Goal: Obtain resource: Download file/media

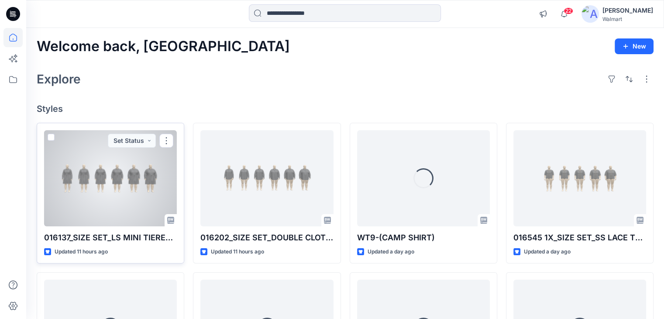
click at [96, 182] on div at bounding box center [110, 178] width 133 height 96
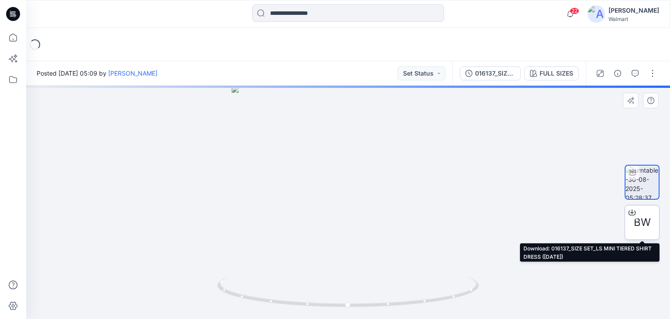
click at [631, 214] on icon at bounding box center [632, 212] width 7 height 5
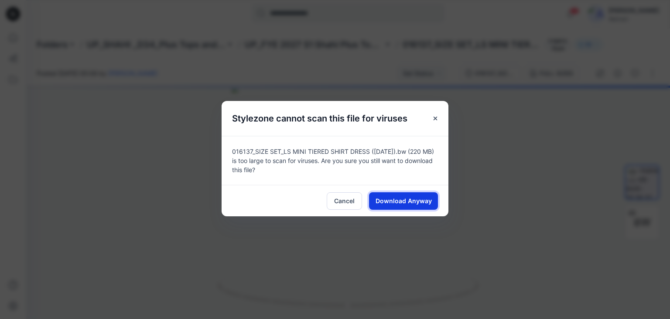
click at [385, 199] on span "Download Anyway" at bounding box center [404, 200] width 56 height 9
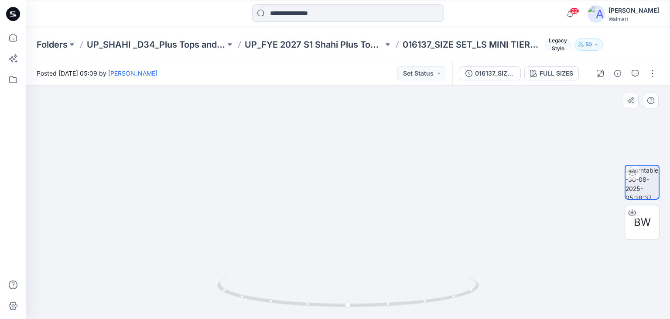
drag, startPoint x: 415, startPoint y: 193, endPoint x: 260, endPoint y: 188, distance: 154.5
drag, startPoint x: 152, startPoint y: 219, endPoint x: 163, endPoint y: 215, distance: 11.3
drag, startPoint x: 116, startPoint y: 219, endPoint x: 433, endPoint y: 225, distance: 317.3
drag, startPoint x: 349, startPoint y: 304, endPoint x: 245, endPoint y: 305, distance: 104.3
click at [245, 305] on icon at bounding box center [349, 292] width 264 height 33
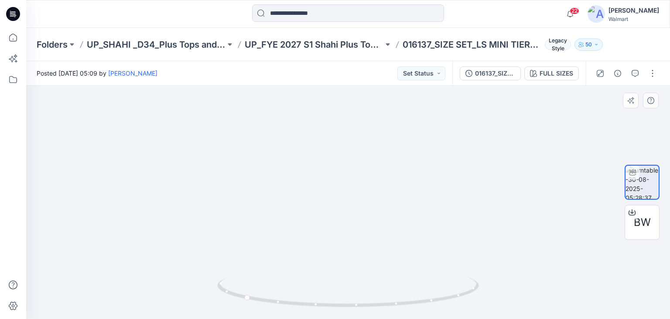
drag, startPoint x: 127, startPoint y: 207, endPoint x: 255, endPoint y: 197, distance: 128.2
drag, startPoint x: 448, startPoint y: 210, endPoint x: 426, endPoint y: 212, distance: 21.9
drag, startPoint x: 396, startPoint y: 222, endPoint x: 313, endPoint y: 228, distance: 83.6
drag, startPoint x: 299, startPoint y: 230, endPoint x: 251, endPoint y: 230, distance: 48.4
drag, startPoint x: 445, startPoint y: 247, endPoint x: 296, endPoint y: 230, distance: 150.1
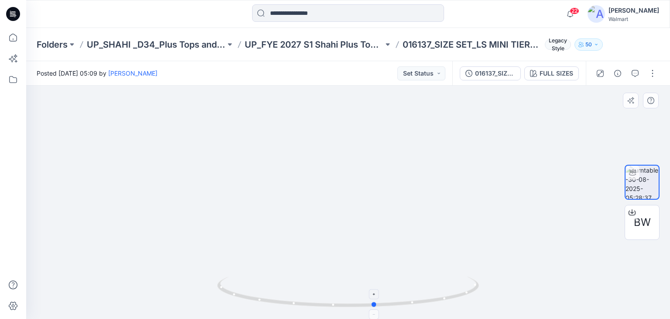
drag, startPoint x: 247, startPoint y: 300, endPoint x: 378, endPoint y: 304, distance: 131.4
click at [378, 304] on icon at bounding box center [349, 292] width 264 height 33
drag, startPoint x: 478, startPoint y: 245, endPoint x: 243, endPoint y: 217, distance: 237.3
drag, startPoint x: 370, startPoint y: 128, endPoint x: 359, endPoint y: 176, distance: 49.2
drag, startPoint x: 246, startPoint y: 174, endPoint x: 360, endPoint y: 176, distance: 113.5
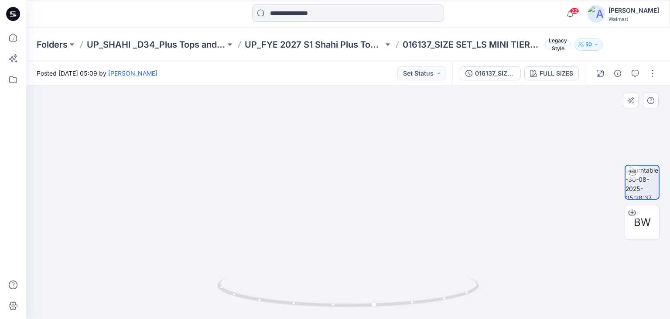
drag, startPoint x: 278, startPoint y: 165, endPoint x: 321, endPoint y: 165, distance: 42.8
drag, startPoint x: 375, startPoint y: 219, endPoint x: 195, endPoint y: 233, distance: 180.4
drag, startPoint x: 370, startPoint y: 306, endPoint x: 240, endPoint y: 307, distance: 129.2
click at [240, 307] on icon at bounding box center [349, 292] width 264 height 33
drag, startPoint x: 504, startPoint y: 213, endPoint x: 248, endPoint y: 212, distance: 256.1
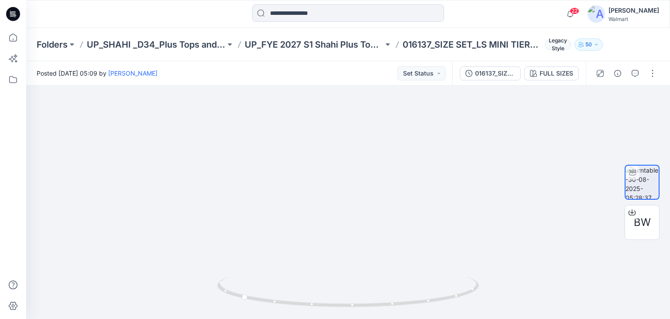
click at [7, 14] on icon at bounding box center [13, 14] width 14 height 14
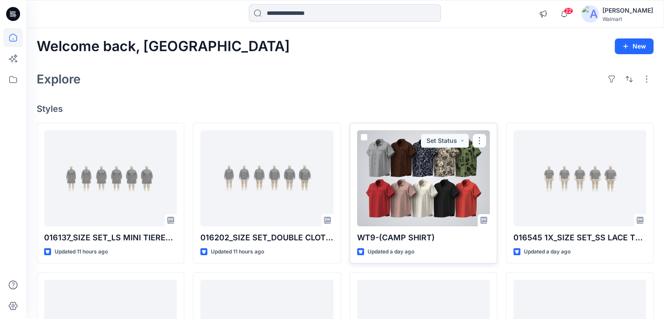
click at [383, 201] on div at bounding box center [423, 178] width 133 height 96
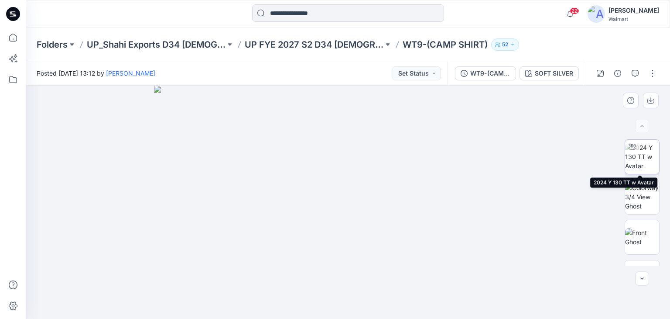
click at [639, 160] on img at bounding box center [642, 156] width 34 height 27
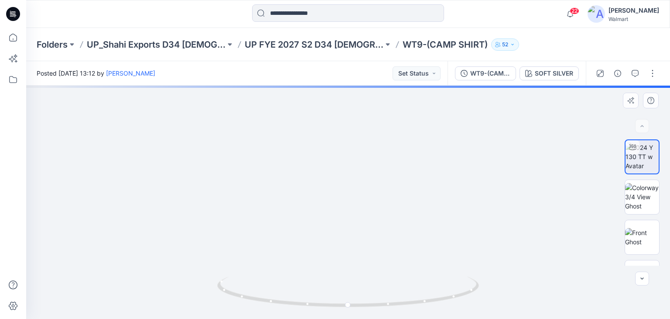
drag, startPoint x: 332, startPoint y: 238, endPoint x: 333, endPoint y: 153, distance: 85.5
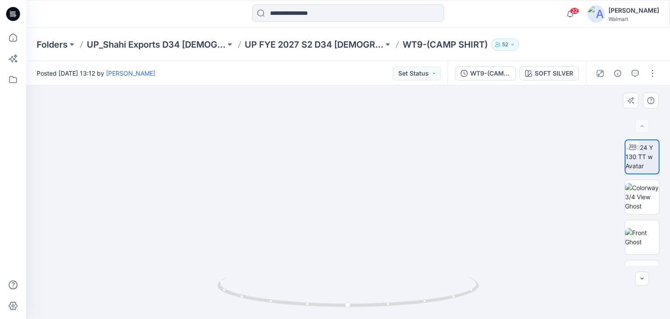
drag, startPoint x: 312, startPoint y: 237, endPoint x: 318, endPoint y: 232, distance: 7.4
drag, startPoint x: 310, startPoint y: 206, endPoint x: 284, endPoint y: 300, distance: 96.9
drag, startPoint x: 286, startPoint y: 203, endPoint x: 294, endPoint y: 273, distance: 70.3
drag, startPoint x: 294, startPoint y: 219, endPoint x: 298, endPoint y: 283, distance: 64.3
drag, startPoint x: 216, startPoint y: 207, endPoint x: 307, endPoint y: 165, distance: 100.6
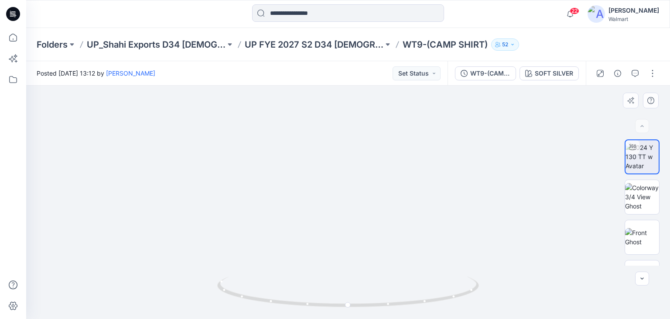
drag, startPoint x: 390, startPoint y: 198, endPoint x: 293, endPoint y: 144, distance: 110.4
click at [637, 236] on img at bounding box center [642, 237] width 34 height 18
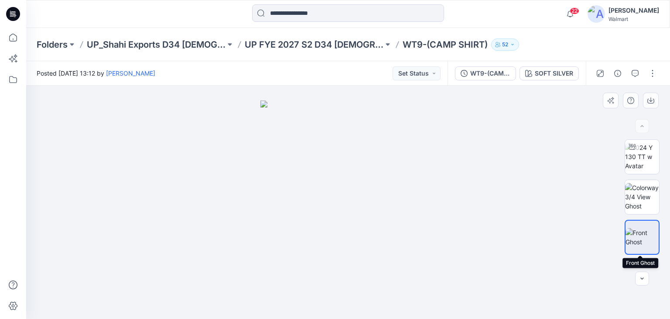
drag, startPoint x: 640, startPoint y: 240, endPoint x: 525, endPoint y: 251, distance: 115.4
click at [525, 251] on div at bounding box center [348, 202] width 644 height 233
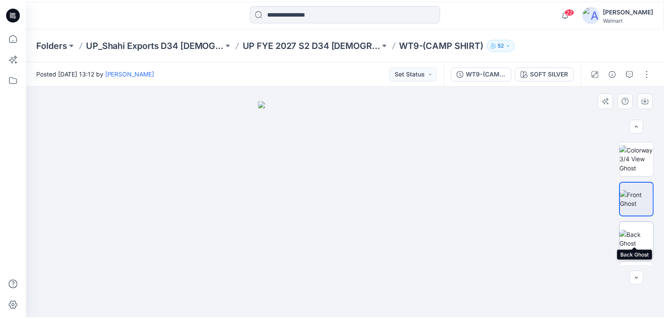
scroll to position [69, 0]
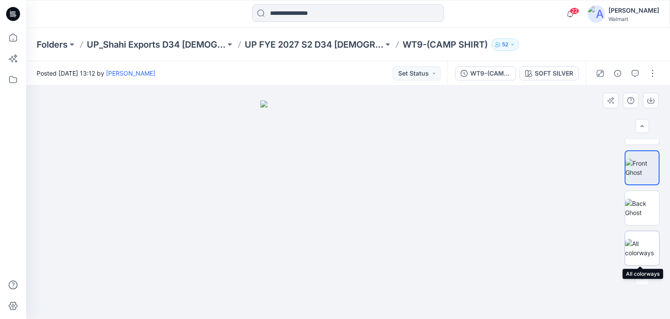
click at [639, 243] on img at bounding box center [642, 248] width 34 height 18
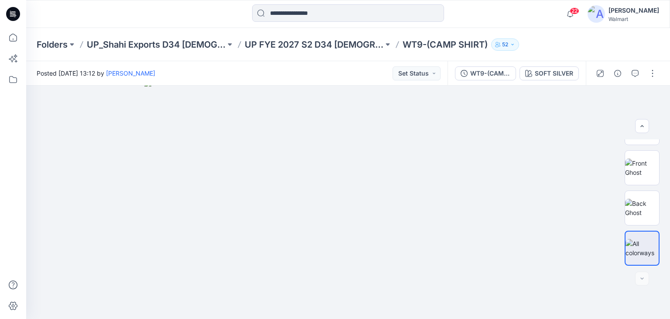
click at [15, 15] on icon at bounding box center [13, 14] width 14 height 14
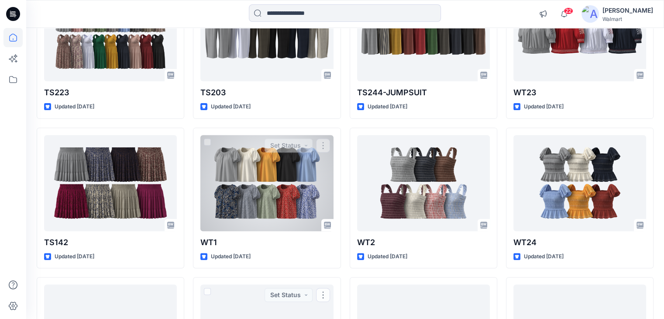
scroll to position [198, 0]
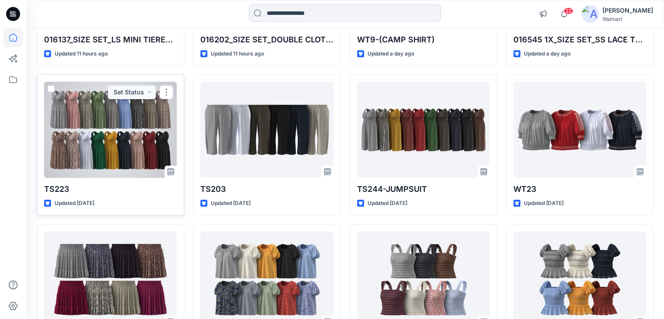
click at [119, 123] on div at bounding box center [110, 130] width 133 height 96
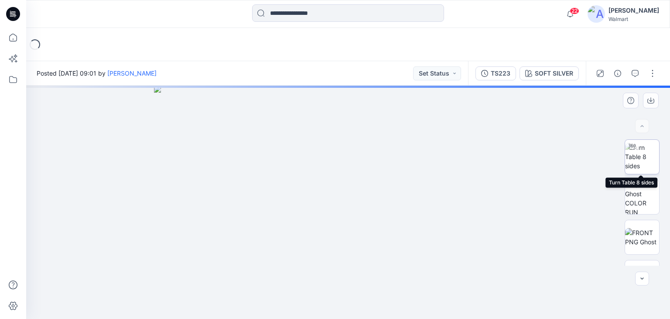
click at [639, 161] on img at bounding box center [642, 156] width 34 height 27
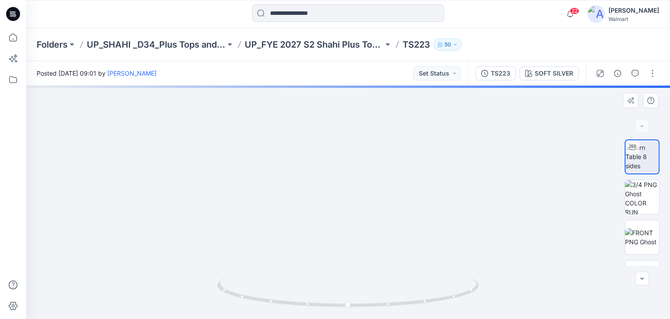
drag, startPoint x: 310, startPoint y: 233, endPoint x: 336, endPoint y: 118, distance: 117.6
drag, startPoint x: 380, startPoint y: 228, endPoint x: 325, endPoint y: 47, distance: 188.8
drag, startPoint x: 332, startPoint y: 224, endPoint x: 333, endPoint y: 104, distance: 119.6
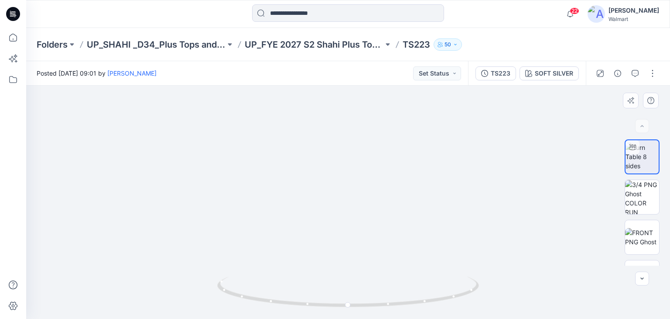
drag, startPoint x: 337, startPoint y: 198, endPoint x: 337, endPoint y: 227, distance: 29.2
drag, startPoint x: 346, startPoint y: 222, endPoint x: 346, endPoint y: 247, distance: 25.3
drag, startPoint x: 341, startPoint y: 216, endPoint x: 342, endPoint y: 236, distance: 20.1
drag, startPoint x: 332, startPoint y: 150, endPoint x: 339, endPoint y: 225, distance: 74.9
drag, startPoint x: 350, startPoint y: 184, endPoint x: 349, endPoint y: 193, distance: 8.8
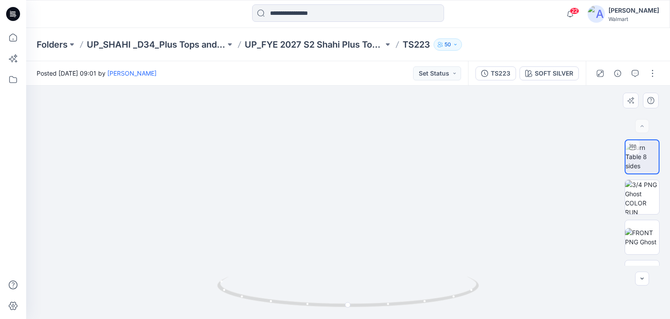
drag, startPoint x: 346, startPoint y: 190, endPoint x: 346, endPoint y: 249, distance: 59.3
drag, startPoint x: 335, startPoint y: 210, endPoint x: 344, endPoint y: 127, distance: 84.2
drag, startPoint x: 339, startPoint y: 169, endPoint x: 339, endPoint y: 144, distance: 25.7
drag, startPoint x: 323, startPoint y: 278, endPoint x: 328, endPoint y: 178, distance: 100.1
drag, startPoint x: 328, startPoint y: 211, endPoint x: 335, endPoint y: 147, distance: 64.5
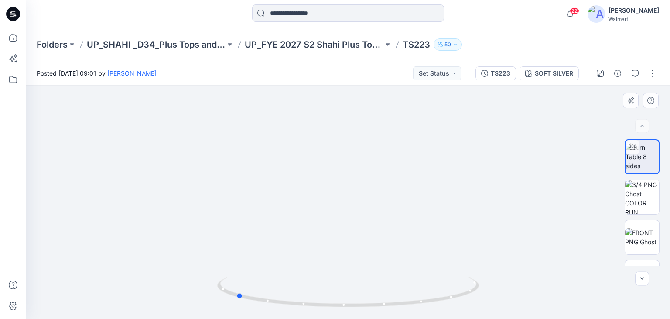
drag, startPoint x: 356, startPoint y: 304, endPoint x: 499, endPoint y: 301, distance: 143.6
click at [499, 301] on div at bounding box center [348, 202] width 644 height 233
drag, startPoint x: 347, startPoint y: 229, endPoint x: 355, endPoint y: 171, distance: 58.6
drag, startPoint x: 244, startPoint y: 297, endPoint x: 385, endPoint y: 301, distance: 141.4
click at [385, 301] on icon at bounding box center [349, 292] width 264 height 33
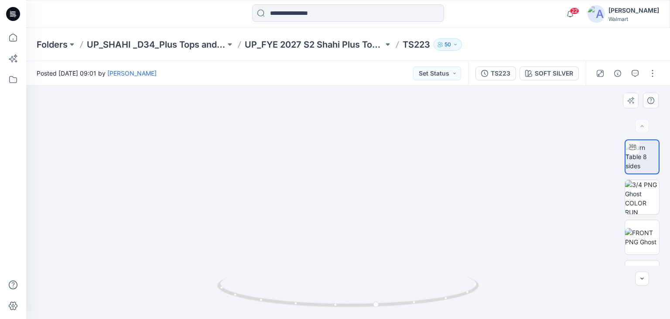
drag, startPoint x: 339, startPoint y: 106, endPoint x: 339, endPoint y: 228, distance: 121.7
drag, startPoint x: 343, startPoint y: 180, endPoint x: 342, endPoint y: 230, distance: 49.3
drag, startPoint x: 333, startPoint y: 266, endPoint x: 335, endPoint y: 161, distance: 105.2
click at [17, 14] on icon at bounding box center [13, 14] width 14 height 14
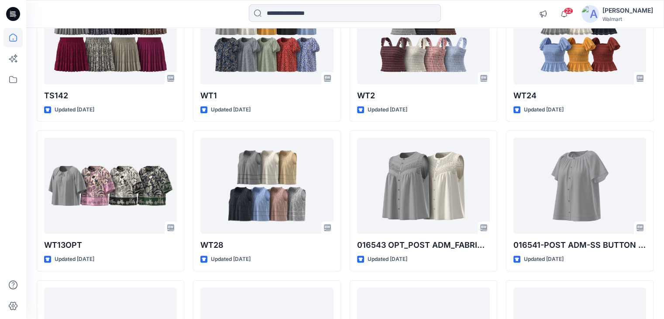
scroll to position [436, 0]
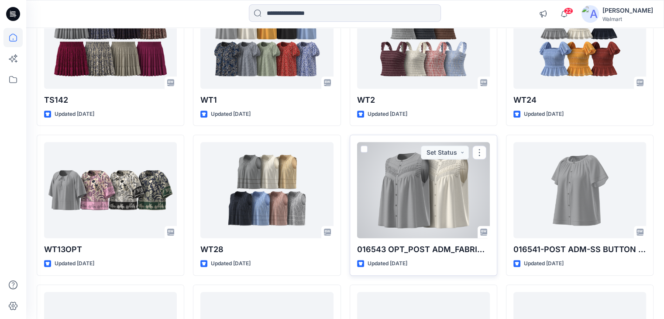
click at [416, 179] on div at bounding box center [423, 190] width 133 height 96
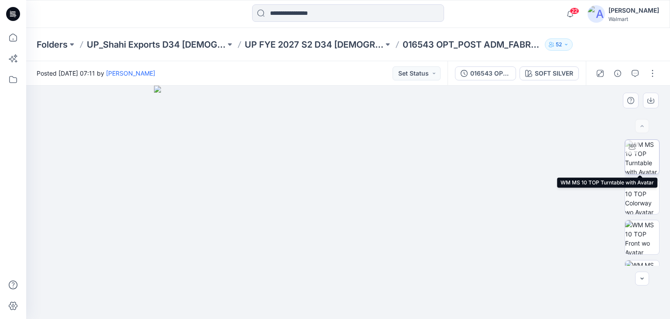
click at [637, 150] on img at bounding box center [642, 157] width 34 height 34
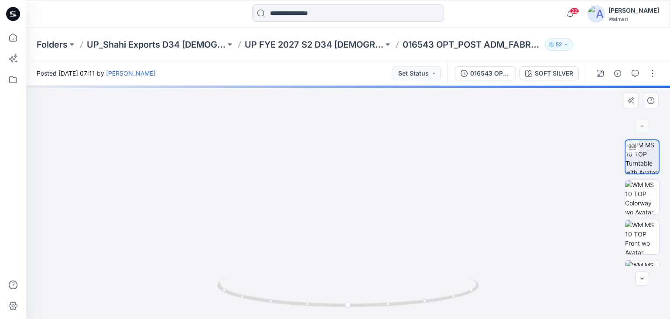
drag, startPoint x: 338, startPoint y: 153, endPoint x: 337, endPoint y: 245, distance: 91.6
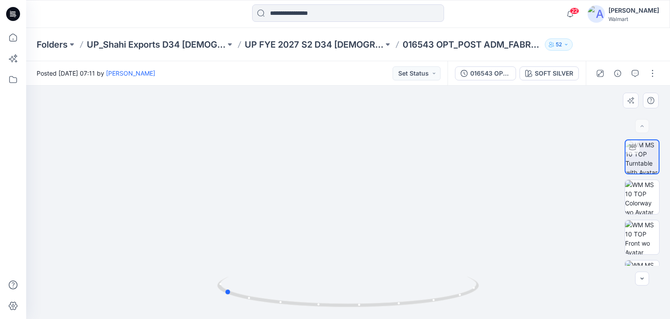
drag, startPoint x: 349, startPoint y: 304, endPoint x: 486, endPoint y: 304, distance: 137.4
click at [486, 304] on div at bounding box center [348, 202] width 644 height 233
click at [9, 12] on icon at bounding box center [13, 14] width 14 height 14
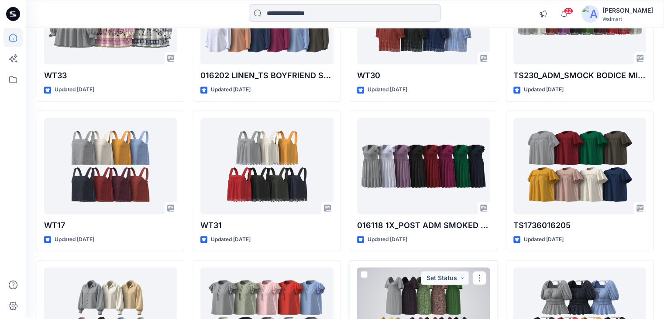
scroll to position [908, 0]
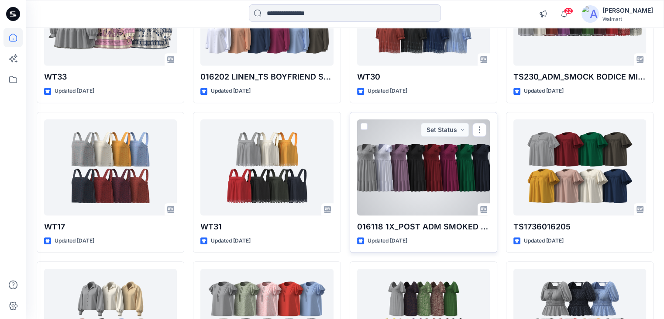
click at [391, 181] on div at bounding box center [423, 167] width 133 height 96
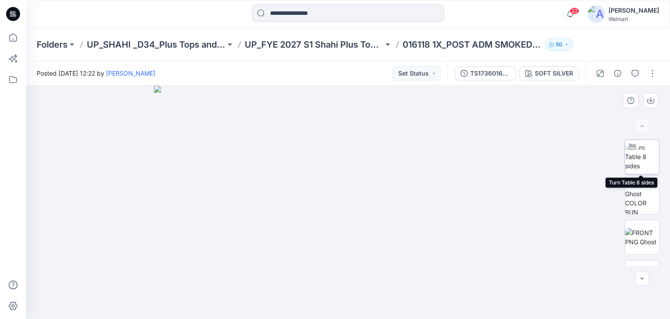
click at [638, 159] on img at bounding box center [642, 156] width 34 height 27
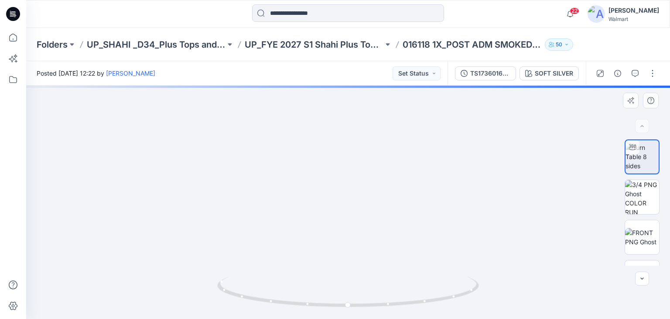
drag, startPoint x: 343, startPoint y: 236, endPoint x: 360, endPoint y: 130, distance: 108.2
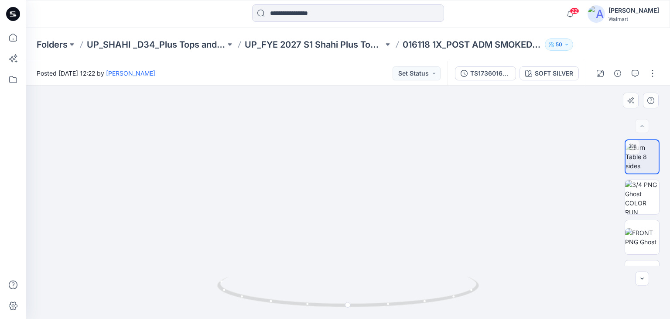
drag, startPoint x: 333, startPoint y: 162, endPoint x: 332, endPoint y: 220, distance: 57.6
drag, startPoint x: 332, startPoint y: 215, endPoint x: 339, endPoint y: 247, distance: 32.9
drag, startPoint x: 349, startPoint y: 303, endPoint x: 491, endPoint y: 300, distance: 141.8
click at [491, 300] on div at bounding box center [348, 202] width 644 height 233
drag, startPoint x: 364, startPoint y: 192, endPoint x: 361, endPoint y: 229, distance: 37.6
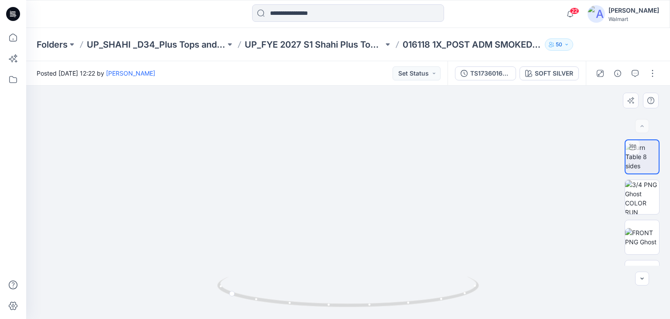
drag, startPoint x: 329, startPoint y: 134, endPoint x: 324, endPoint y: 223, distance: 88.2
drag, startPoint x: 231, startPoint y: 294, endPoint x: 375, endPoint y: 295, distance: 144.0
click at [375, 295] on icon at bounding box center [349, 292] width 264 height 33
drag, startPoint x: 215, startPoint y: 174, endPoint x: 222, endPoint y: 230, distance: 56.3
drag, startPoint x: 316, startPoint y: 249, endPoint x: 318, endPoint y: 182, distance: 67.2
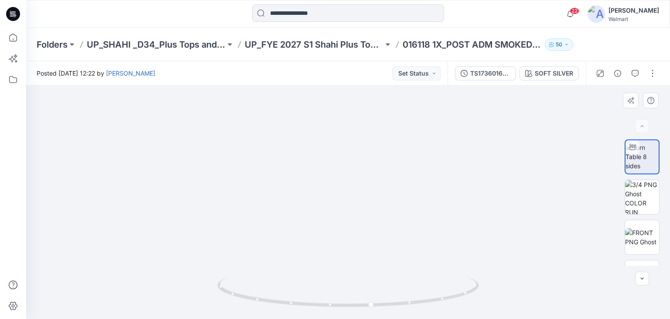
drag, startPoint x: 313, startPoint y: 224, endPoint x: 325, endPoint y: 174, distance: 51.4
drag, startPoint x: 349, startPoint y: 238, endPoint x: 363, endPoint y: 182, distance: 58.0
drag, startPoint x: 326, startPoint y: 188, endPoint x: 326, endPoint y: 241, distance: 53.7
drag, startPoint x: 369, startPoint y: 306, endPoint x: 480, endPoint y: 299, distance: 111.5
click at [480, 299] on icon at bounding box center [349, 292] width 264 height 33
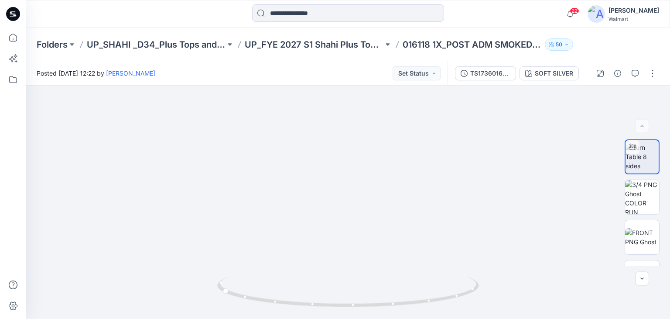
click at [17, 8] on icon at bounding box center [13, 14] width 14 height 14
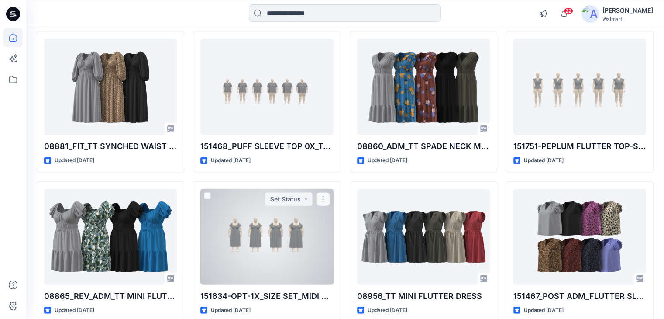
scroll to position [18647, 0]
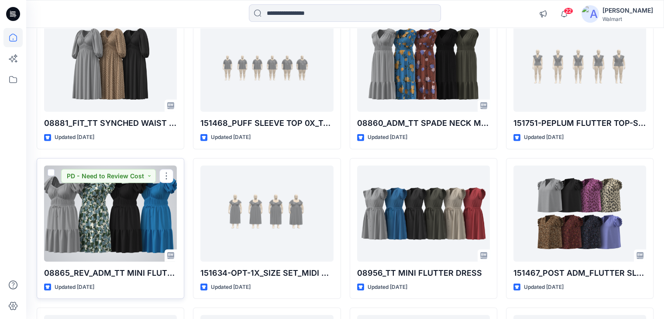
click at [102, 198] on div at bounding box center [110, 213] width 133 height 96
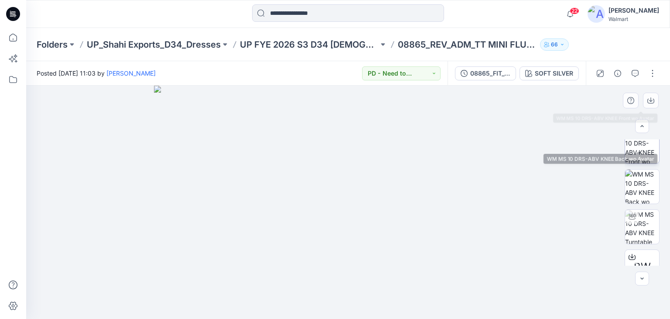
scroll to position [110, 0]
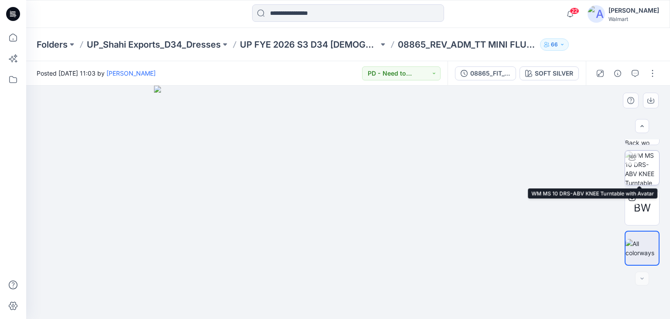
click at [639, 168] on img at bounding box center [642, 168] width 34 height 34
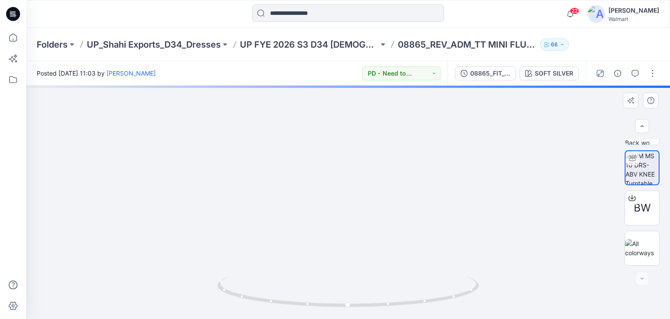
drag, startPoint x: 323, startPoint y: 259, endPoint x: 323, endPoint y: 267, distance: 7.9
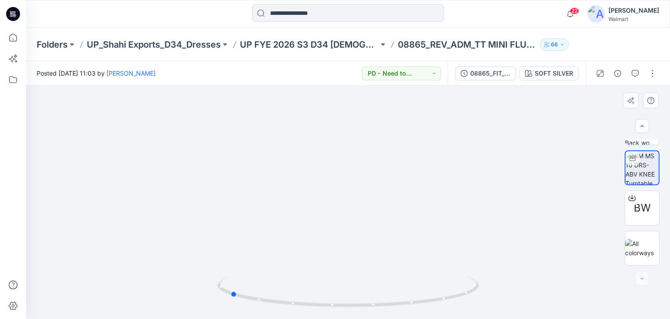
drag, startPoint x: 350, startPoint y: 306, endPoint x: 494, endPoint y: 295, distance: 144.0
click at [494, 295] on div at bounding box center [348, 202] width 644 height 233
drag, startPoint x: 235, startPoint y: 295, endPoint x: 349, endPoint y: 298, distance: 113.9
click at [349, 298] on icon at bounding box center [349, 292] width 264 height 33
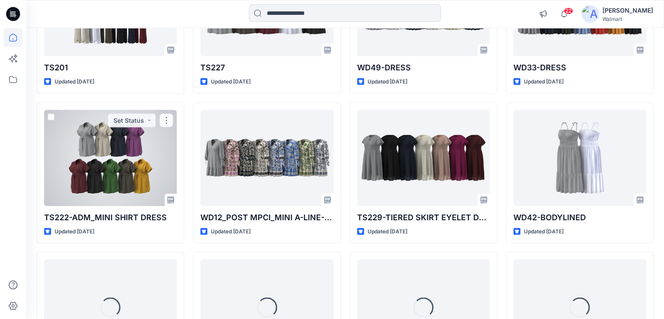
scroll to position [1716, 0]
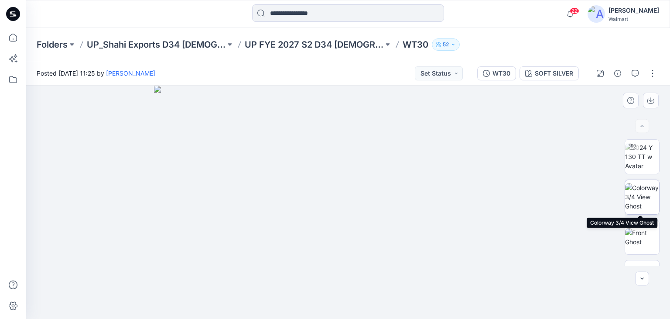
click at [629, 194] on img at bounding box center [642, 196] width 34 height 27
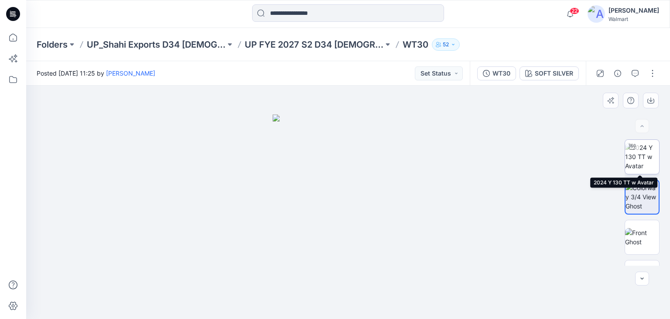
click at [637, 155] on img at bounding box center [642, 156] width 34 height 27
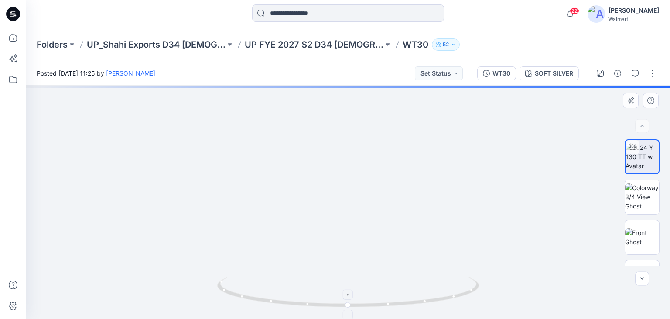
drag, startPoint x: 310, startPoint y: 264, endPoint x: 329, endPoint y: 279, distance: 24.2
click at [329, 279] on div at bounding box center [348, 202] width 644 height 233
drag, startPoint x: 332, startPoint y: 249, endPoint x: 302, endPoint y: 113, distance: 139.4
drag, startPoint x: 311, startPoint y: 223, endPoint x: 291, endPoint y: 297, distance: 77.0
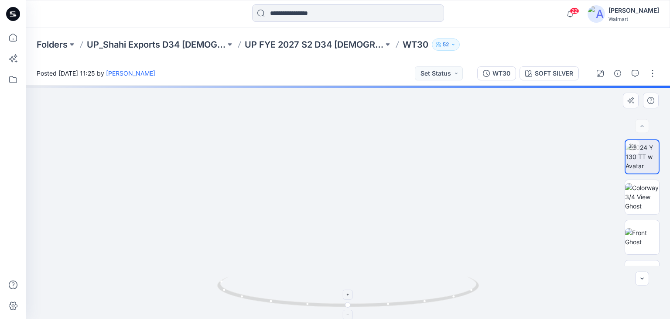
click at [289, 297] on div at bounding box center [348, 202] width 644 height 233
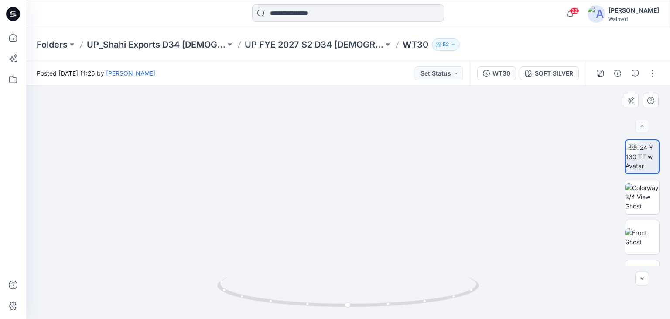
drag, startPoint x: 295, startPoint y: 154, endPoint x: 346, endPoint y: 271, distance: 127.8
drag, startPoint x: 348, startPoint y: 260, endPoint x: 334, endPoint y: 163, distance: 98.7
drag, startPoint x: 328, startPoint y: 267, endPoint x: 333, endPoint y: 241, distance: 26.4
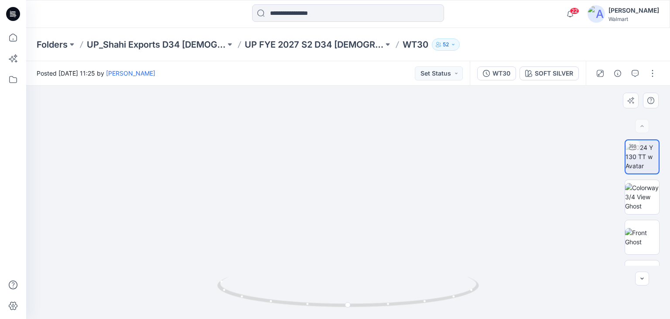
click at [333, 241] on img at bounding box center [348, 82] width 645 height 471
drag, startPoint x: 547, startPoint y: 216, endPoint x: 379, endPoint y: 236, distance: 169.2
drag, startPoint x: 437, startPoint y: 214, endPoint x: 379, endPoint y: 292, distance: 97.0
click at [379, 292] on div at bounding box center [348, 202] width 644 height 233
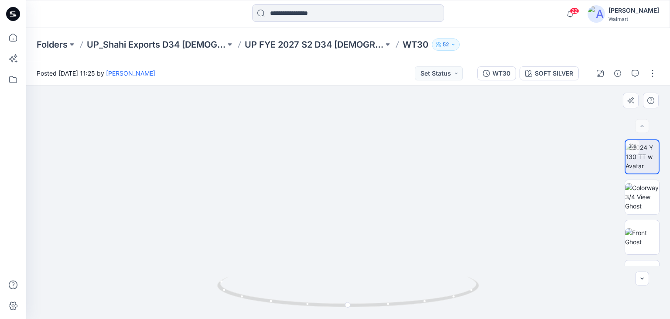
drag, startPoint x: 403, startPoint y: 242, endPoint x: 389, endPoint y: 177, distance: 66.6
drag, startPoint x: 352, startPoint y: 254, endPoint x: 364, endPoint y: 207, distance: 48.4
drag, startPoint x: 357, startPoint y: 237, endPoint x: 410, endPoint y: 243, distance: 53.5
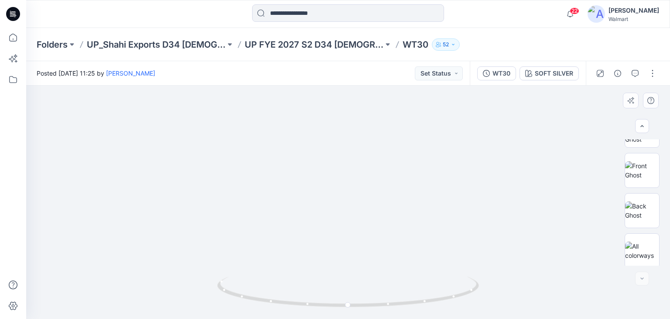
scroll to position [69, 0]
click at [652, 83] on div at bounding box center [626, 73] width 81 height 24
click at [654, 75] on button "button" at bounding box center [653, 73] width 14 height 14
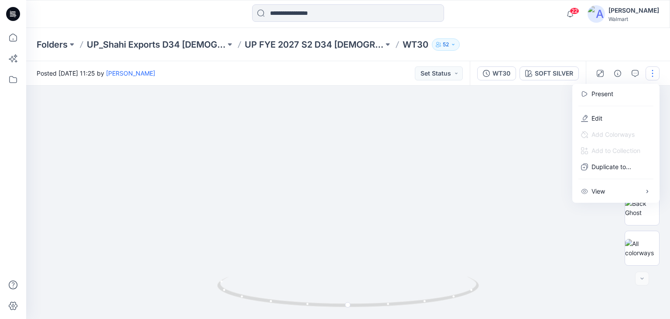
click at [529, 57] on div "Folders UP_Shahi Exports D34 Ladies Tops UP FYE 2027 S2 D34 Ladies Woven Tops W…" at bounding box center [348, 44] width 644 height 33
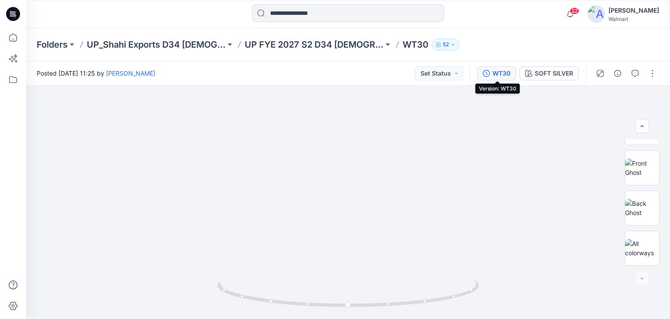
click at [494, 71] on div "WT30" at bounding box center [502, 74] width 18 height 10
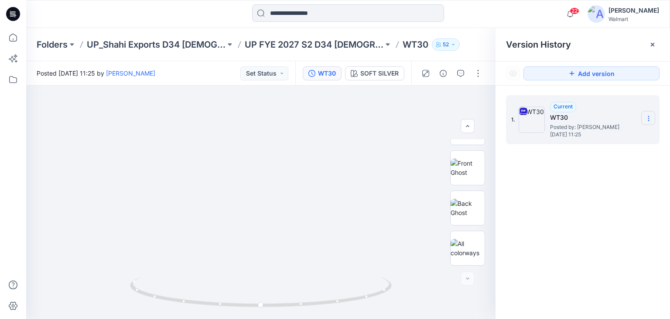
click at [654, 118] on section at bounding box center [648, 118] width 14 height 14
click at [622, 138] on span "Download Source BW File" at bounding box center [604, 135] width 73 height 10
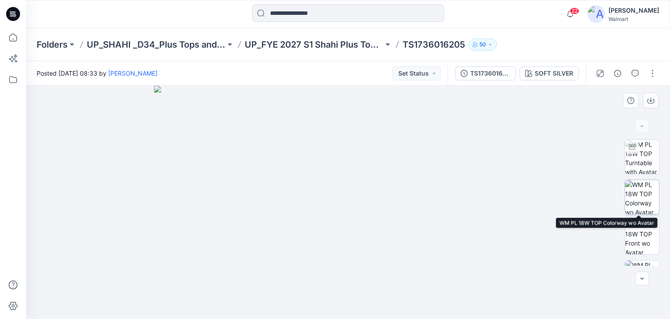
click at [641, 199] on img at bounding box center [642, 197] width 34 height 34
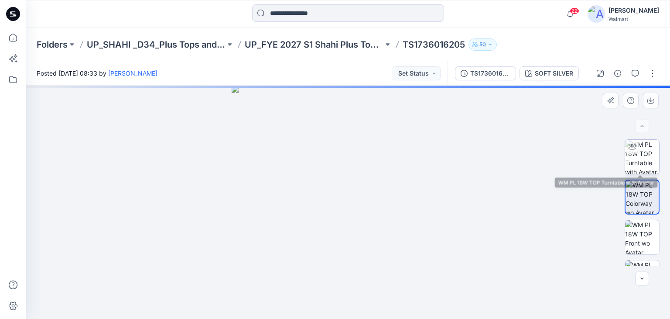
click at [637, 165] on img at bounding box center [642, 157] width 34 height 34
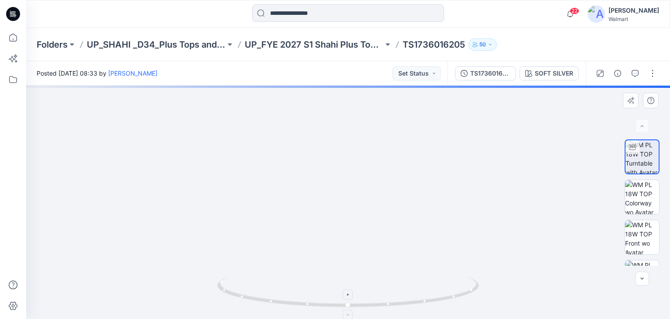
drag, startPoint x: 342, startPoint y: 138, endPoint x: 337, endPoint y: 294, distance: 155.4
click at [337, 294] on div at bounding box center [348, 202] width 644 height 233
drag, startPoint x: 286, startPoint y: 160, endPoint x: 287, endPoint y: 213, distance: 53.7
click at [287, 213] on img at bounding box center [339, 68] width 1313 height 502
